Goal: Task Accomplishment & Management: Use online tool/utility

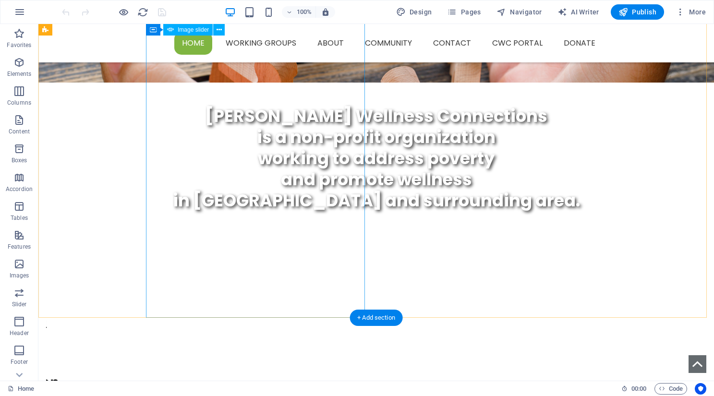
scroll to position [144, 0]
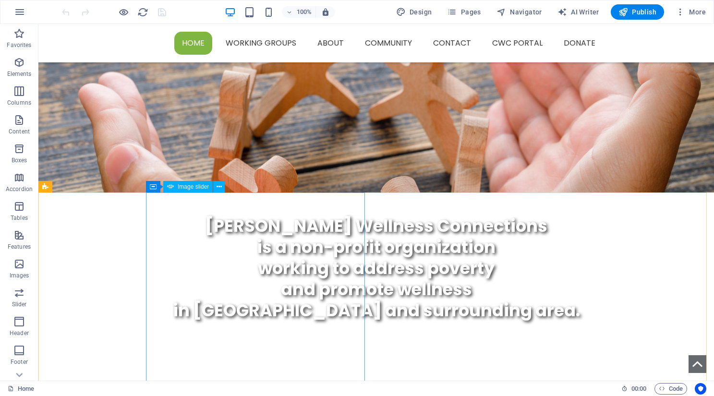
click at [187, 186] on span "Image slider" at bounding box center [193, 187] width 31 height 6
select select "ms"
select select "s"
select select "progressive"
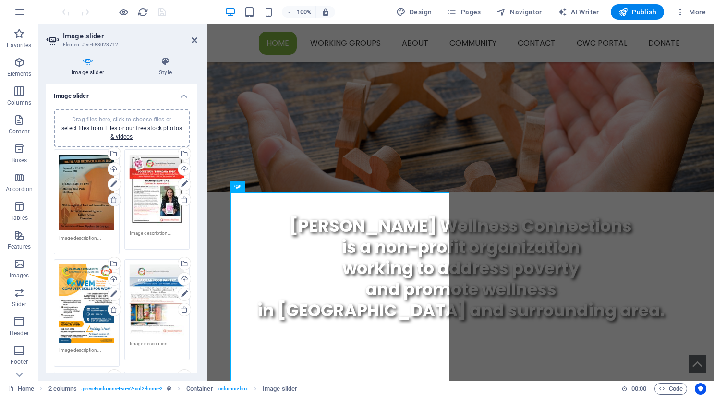
click at [111, 199] on icon at bounding box center [114, 200] width 8 height 8
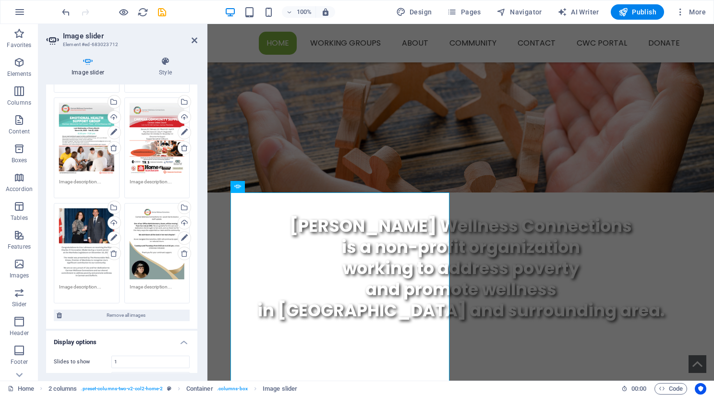
scroll to position [528, 0]
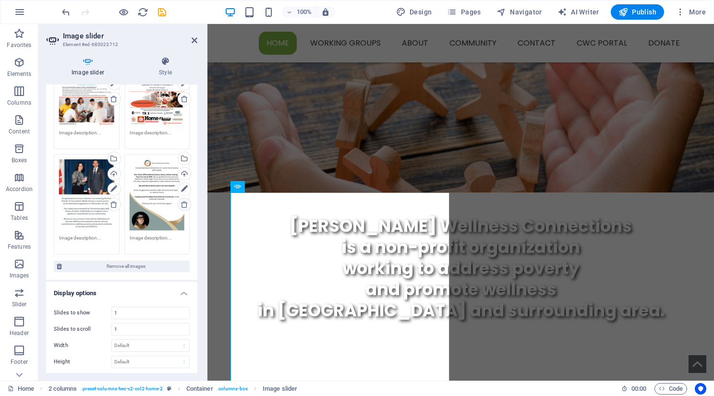
click at [184, 201] on icon at bounding box center [185, 205] width 8 height 8
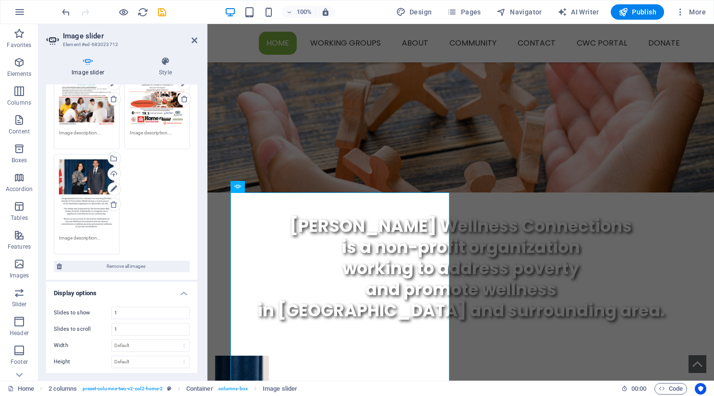
click at [197, 41] on aside "Image slider Element #ed-683023712 Image slider Style Image slider Drag files h…" at bounding box center [122, 202] width 169 height 357
click at [192, 40] on icon at bounding box center [195, 41] width 6 height 8
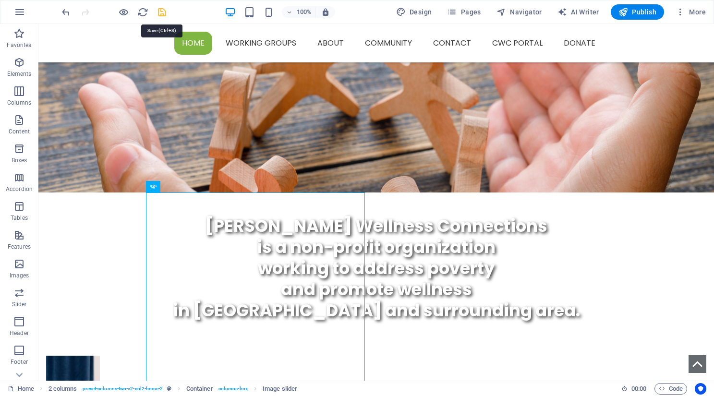
click at [158, 11] on icon "save" at bounding box center [162, 12] width 11 height 11
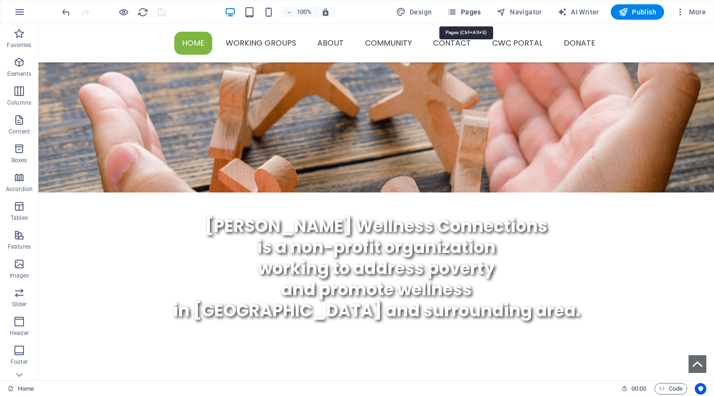
click at [450, 13] on icon "button" at bounding box center [452, 12] width 10 height 10
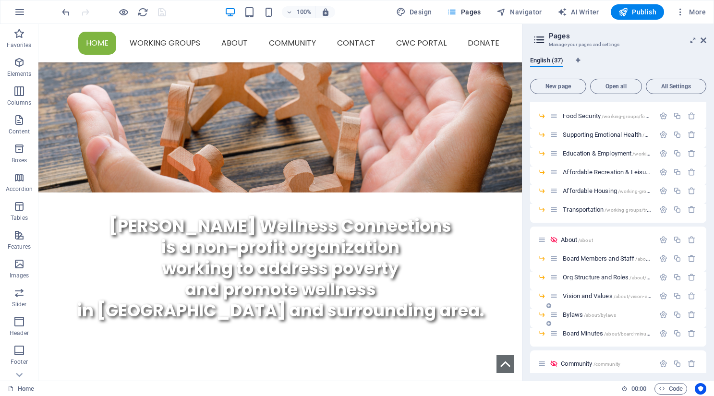
scroll to position [96, 0]
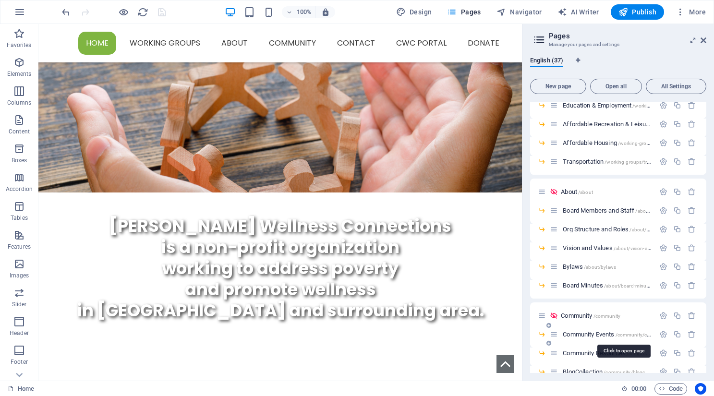
click at [600, 337] on span "Community Events /community/community-events" at bounding box center [624, 334] width 122 height 7
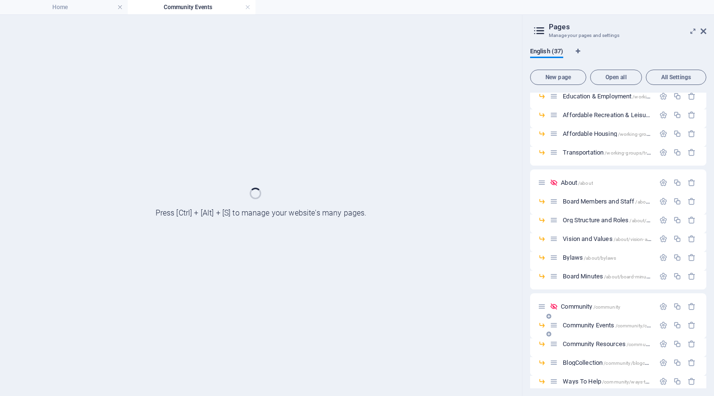
scroll to position [0, 0]
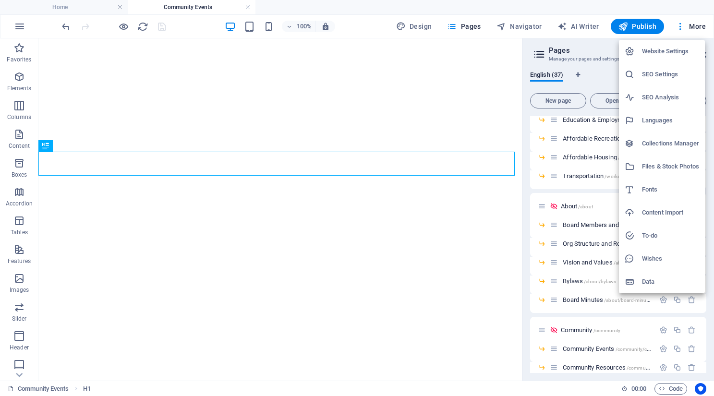
click at [609, 74] on div at bounding box center [357, 198] width 714 height 396
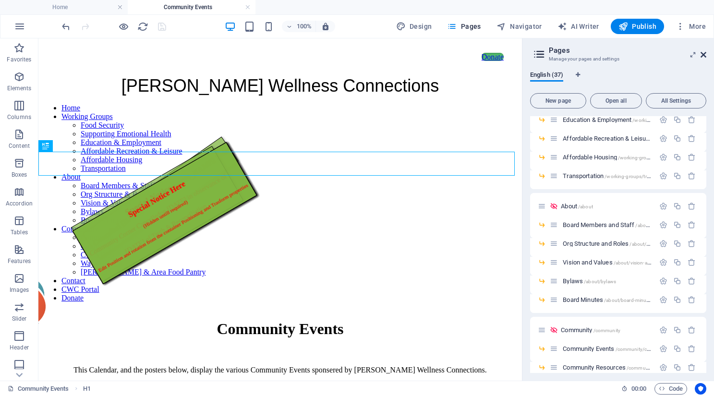
click at [704, 55] on icon at bounding box center [704, 55] width 6 height 8
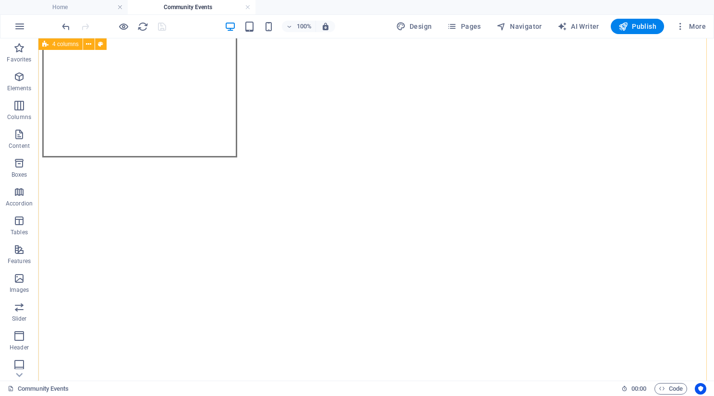
scroll to position [1921, 0]
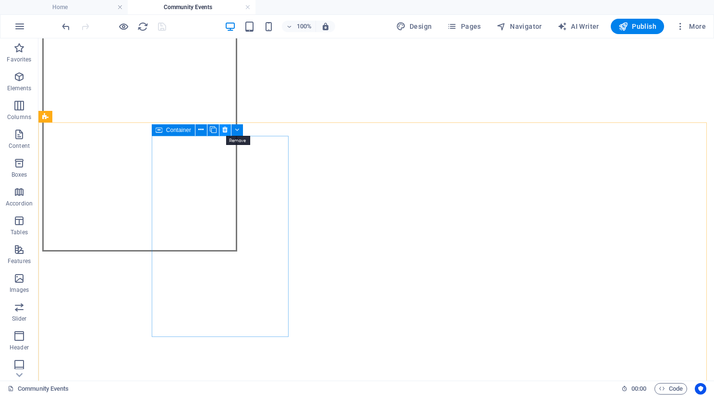
click at [225, 131] on icon at bounding box center [224, 130] width 5 height 10
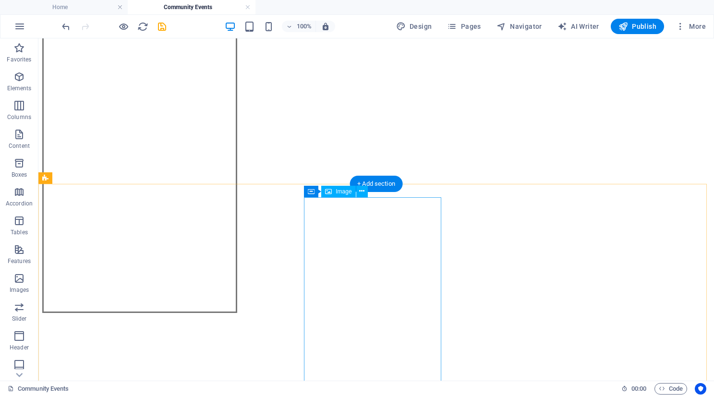
scroll to position [1729, 0]
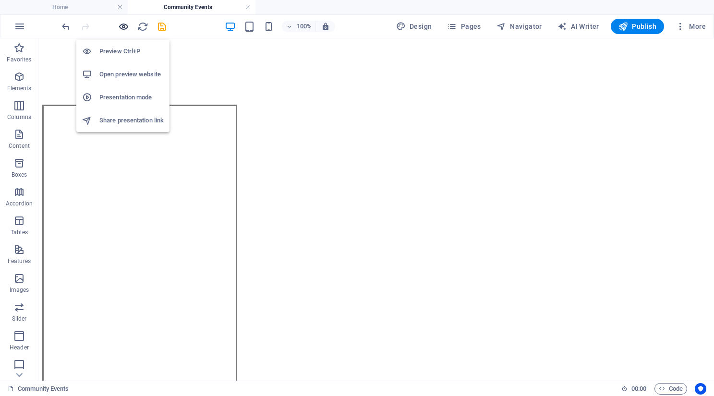
click at [122, 26] on icon "button" at bounding box center [123, 26] width 11 height 11
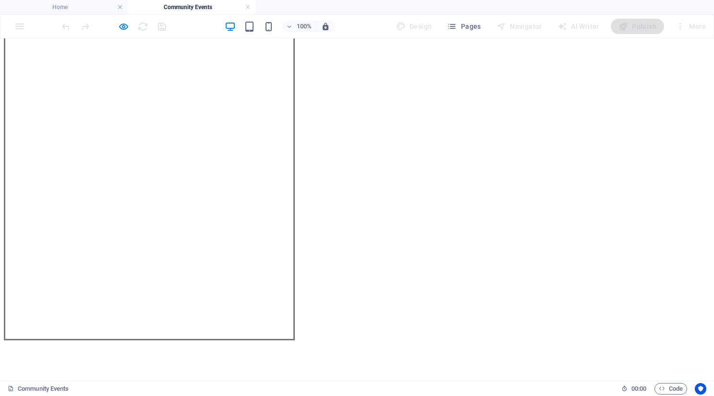
scroll to position [1090, 0]
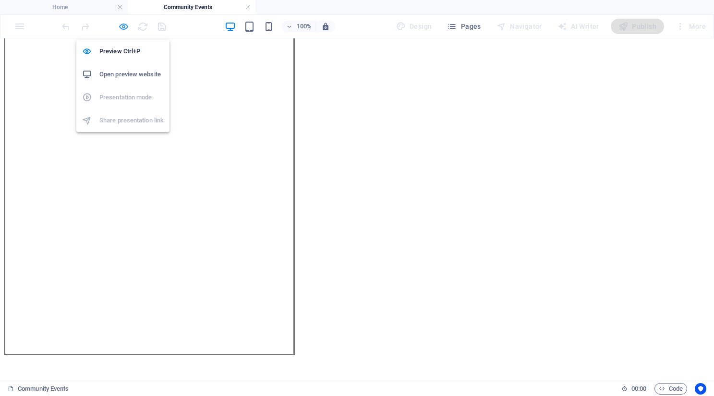
click at [118, 27] on icon "button" at bounding box center [123, 26] width 11 height 11
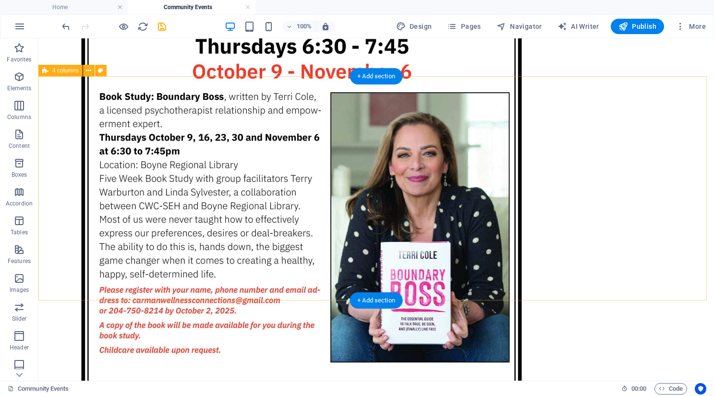
scroll to position [2787, 0]
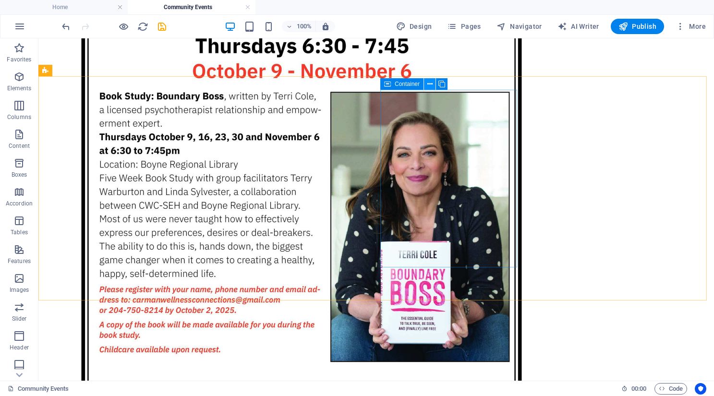
click at [428, 84] on icon at bounding box center [429, 84] width 5 height 10
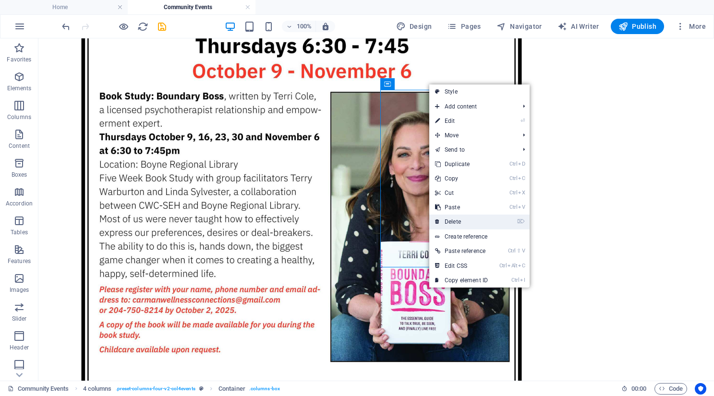
click at [454, 221] on link "⌦ Delete" at bounding box center [461, 222] width 64 height 14
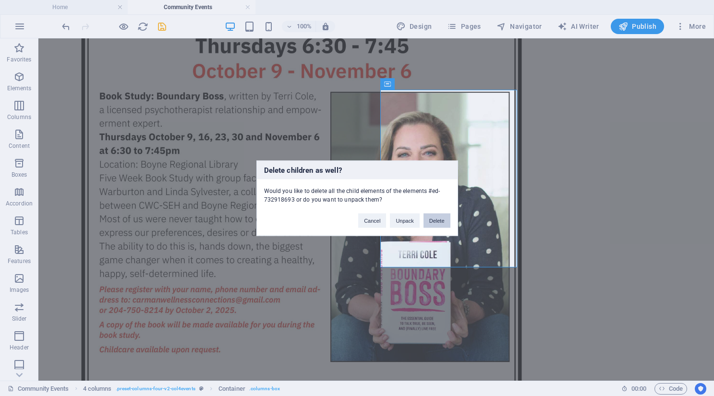
click at [433, 221] on button "Delete" at bounding box center [437, 220] width 27 height 14
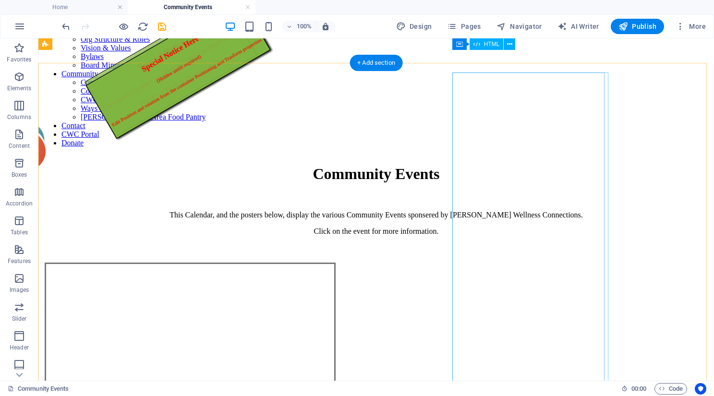
scroll to position [97, 0]
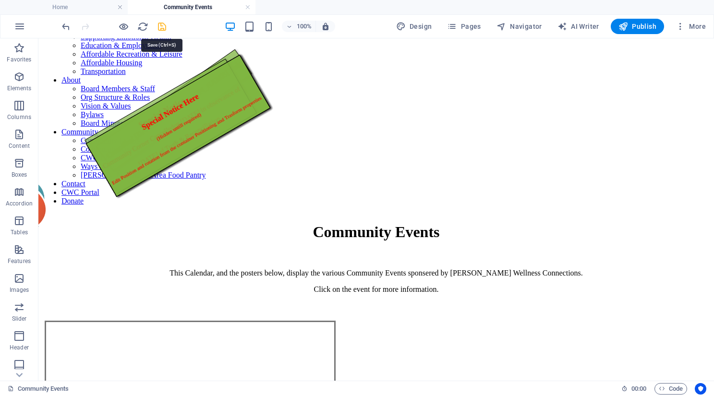
click at [162, 25] on icon "save" at bounding box center [162, 26] width 11 height 11
click at [636, 25] on span "Publish" at bounding box center [638, 27] width 38 height 10
